Goal: Information Seeking & Learning: Learn about a topic

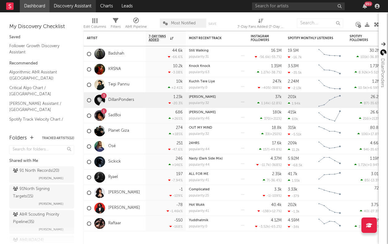
click at [79, 7] on link "Discovery Assistant" at bounding box center [72, 6] width 46 height 12
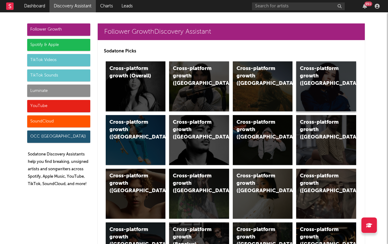
click at [325, 81] on div "Cross-platform growth (Canada)" at bounding box center [321, 76] width 42 height 22
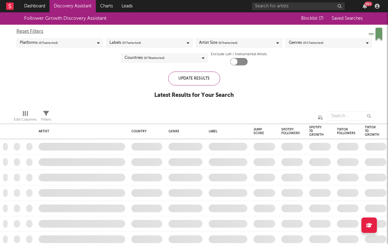
checkbox input "true"
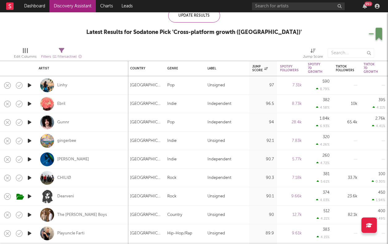
click at [31, 86] on icon "button" at bounding box center [29, 86] width 6 height 8
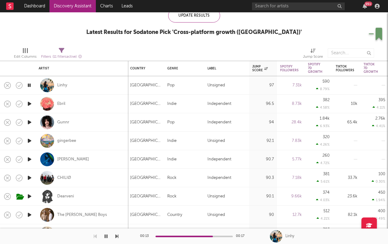
click at [32, 86] on icon "button" at bounding box center [29, 86] width 6 height 8
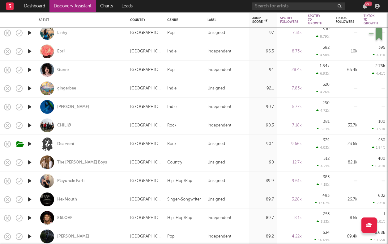
click at [29, 181] on icon "button" at bounding box center [29, 181] width 6 height 8
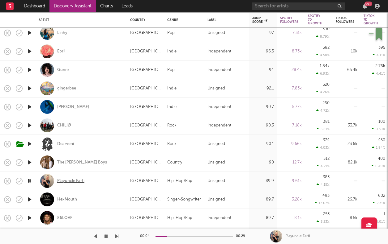
click at [72, 183] on div "Playuncle Farti" at bounding box center [70, 182] width 27 height 6
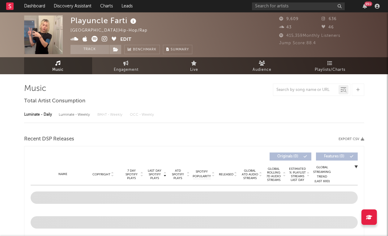
select select "6m"
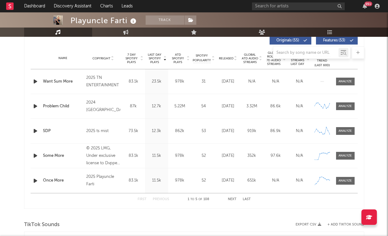
scroll to position [244, 0]
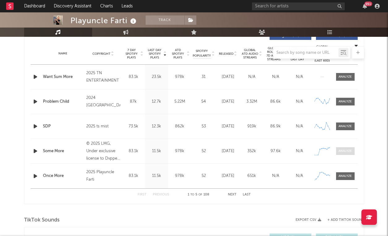
click at [345, 152] on div at bounding box center [344, 151] width 13 height 5
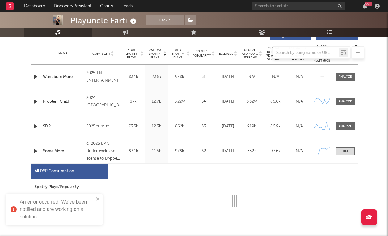
select select "1w"
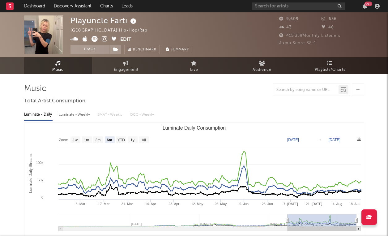
scroll to position [0, 0]
click at [268, 6] on input "text" at bounding box center [298, 6] width 93 height 8
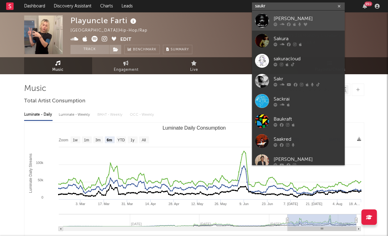
type input "saukr"
click at [289, 22] on icon at bounding box center [289, 24] width 4 height 4
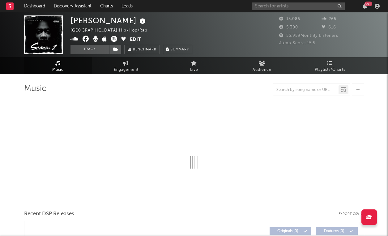
select select "6m"
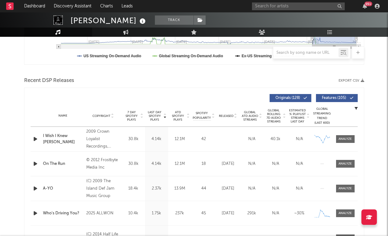
scroll to position [229, 0]
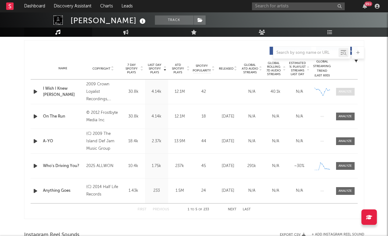
click at [345, 93] on div at bounding box center [344, 91] width 13 height 5
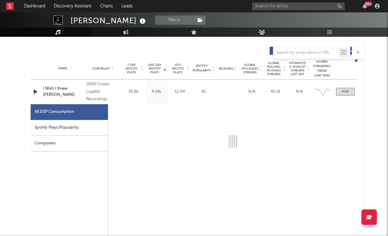
select select "6m"
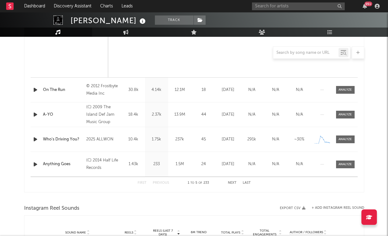
scroll to position [566, 0]
